Goal: Task Accomplishment & Management: Complete application form

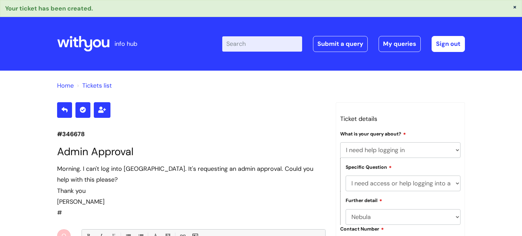
select select "I need help logging in"
select select "I need access or help logging into a system, including Single Sign On"
select select "Nebula"
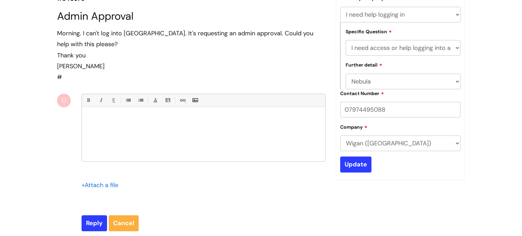
click at [272, 205] on form "Bold (Ctrl-B) Italic (Ctrl-I) Underline(Ctrl-U) • Unordered List (Ctrl-Shift-7)…" at bounding box center [204, 163] width 244 height 138
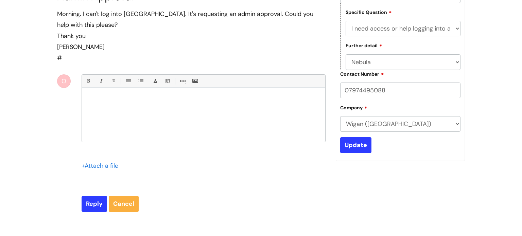
scroll to position [163, 0]
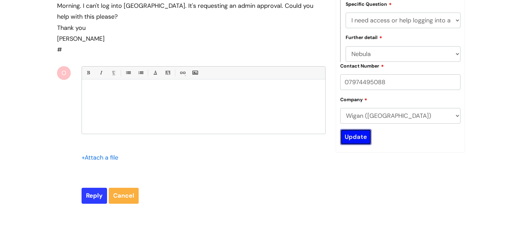
click at [355, 136] on input "Update" at bounding box center [355, 137] width 31 height 16
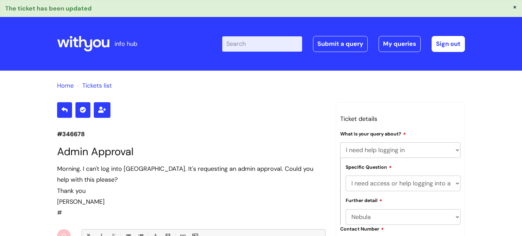
select select "I need help logging in"
select select "I need access or help logging into a system, including Single Sign On"
select select "Nebula"
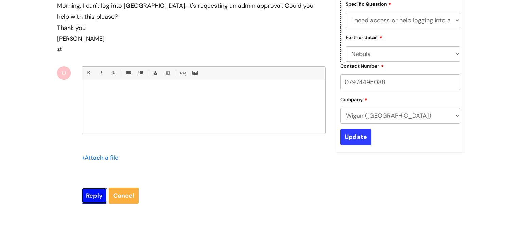
click at [98, 195] on input "Reply" at bounding box center [95, 196] width 26 height 16
type input "Please Wait..."
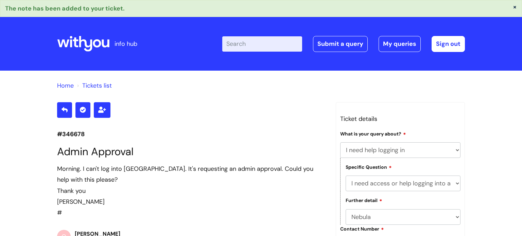
select select "I need help logging in"
select select "I need access or help logging into a system, including Single Sign On"
select select "Nebula"
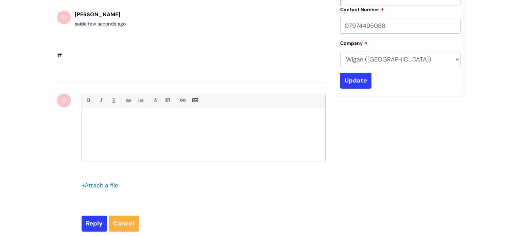
click at [38, 145] on div "Home Tickets list #346678 Admin Approval Morning. I can't log into [GEOGRAPHIC_…" at bounding box center [261, 61] width 522 height 420
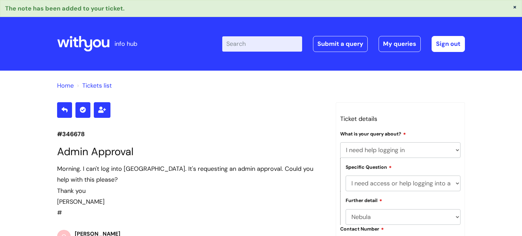
scroll to position [0, 0]
click at [394, 43] on link "My queries" at bounding box center [400, 44] width 42 height 16
